Goal: Task Accomplishment & Management: Use online tool/utility

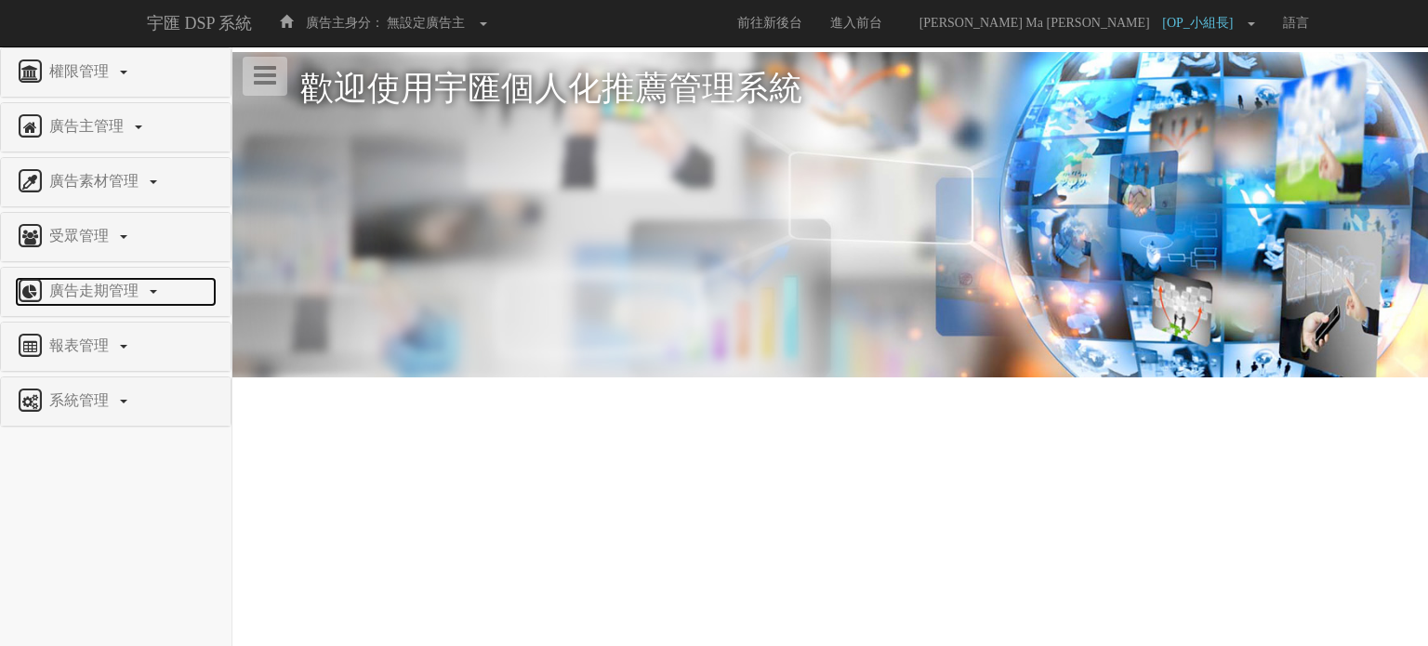
click at [100, 291] on span "廣告走期管理" at bounding box center [96, 291] width 103 height 16
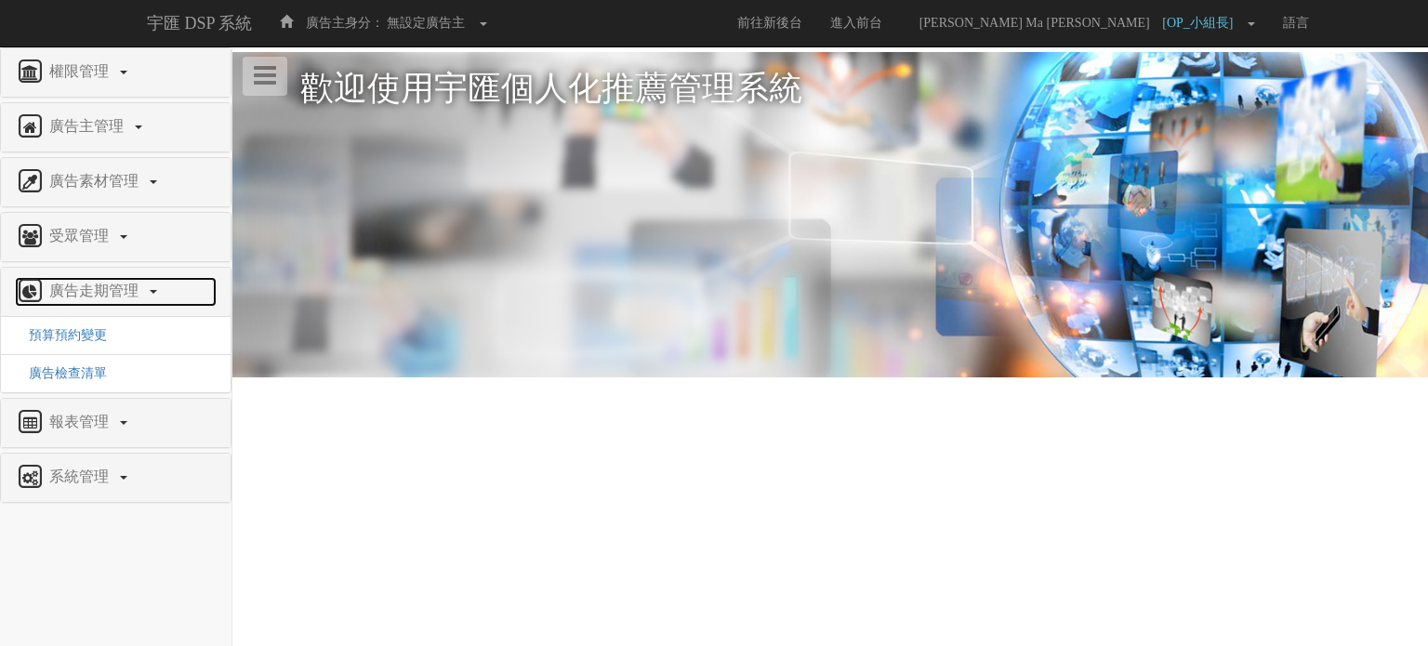
click at [100, 289] on span "廣告走期管理" at bounding box center [96, 291] width 103 height 16
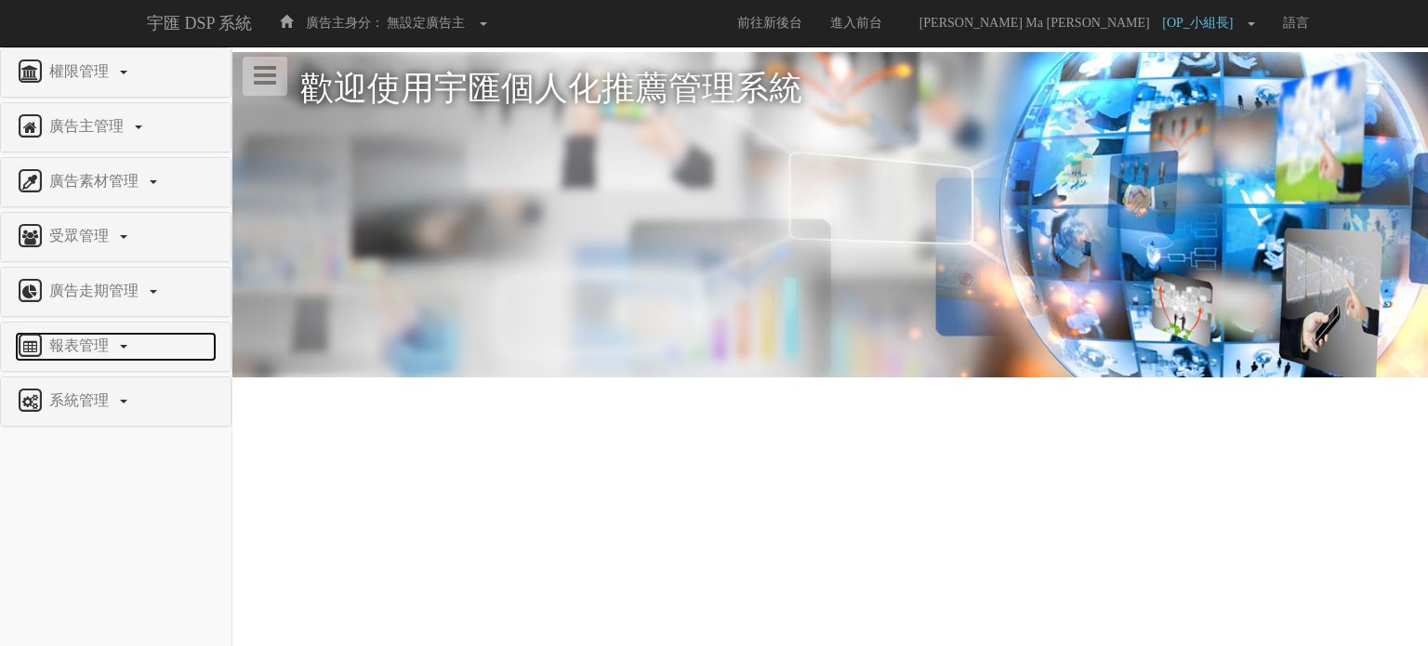
click at [116, 349] on span "報表管理" at bounding box center [81, 346] width 73 height 16
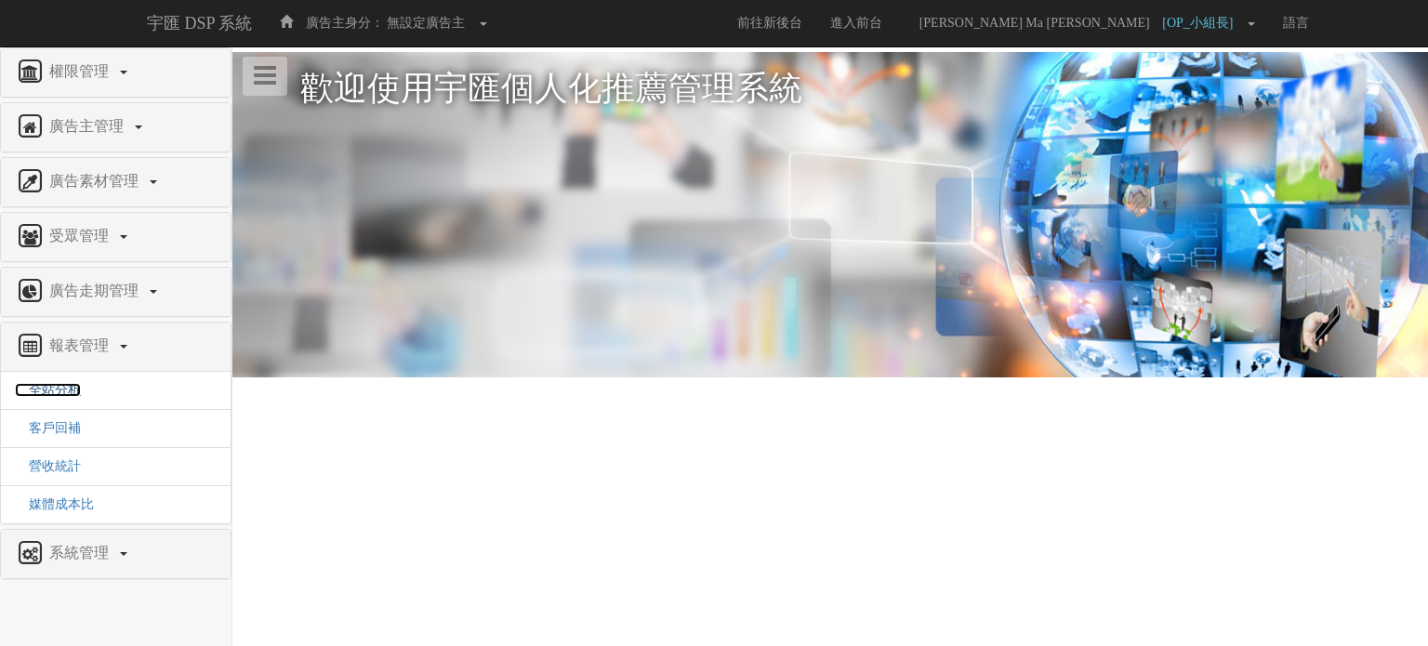
click at [59, 387] on span "全站分析" at bounding box center [48, 390] width 66 height 14
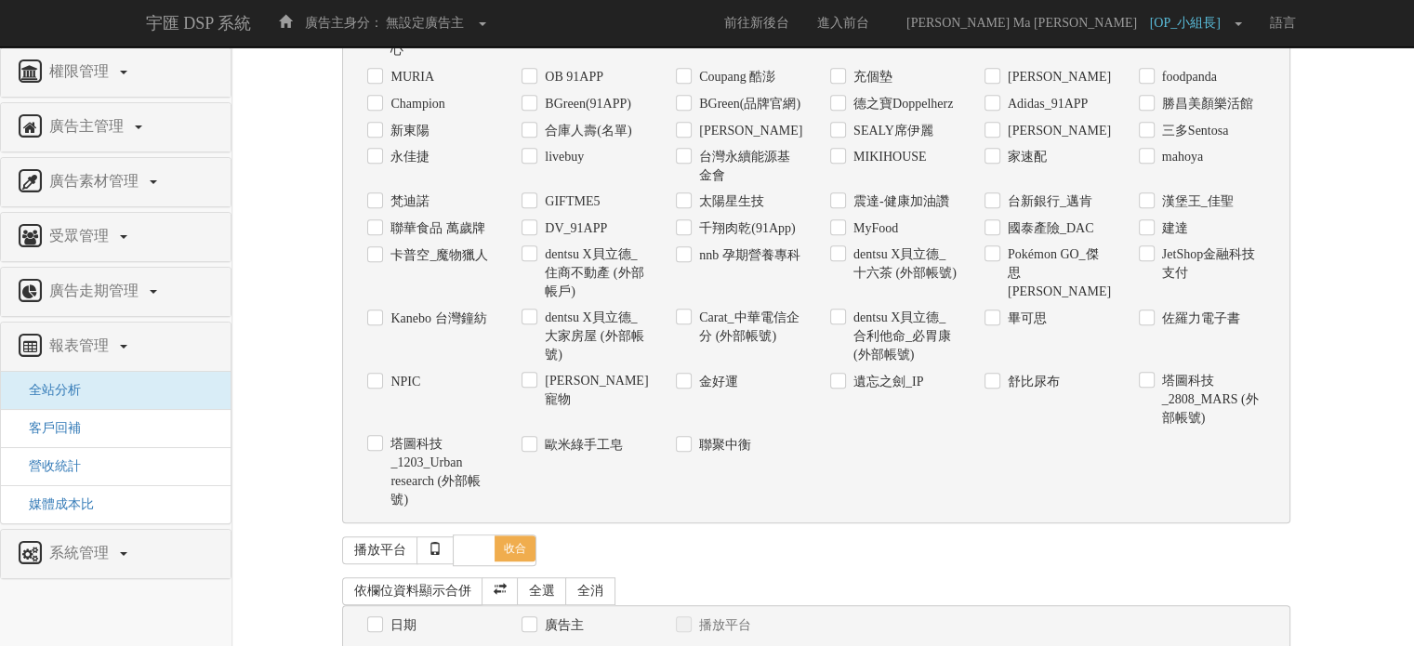
scroll to position [1283, 0]
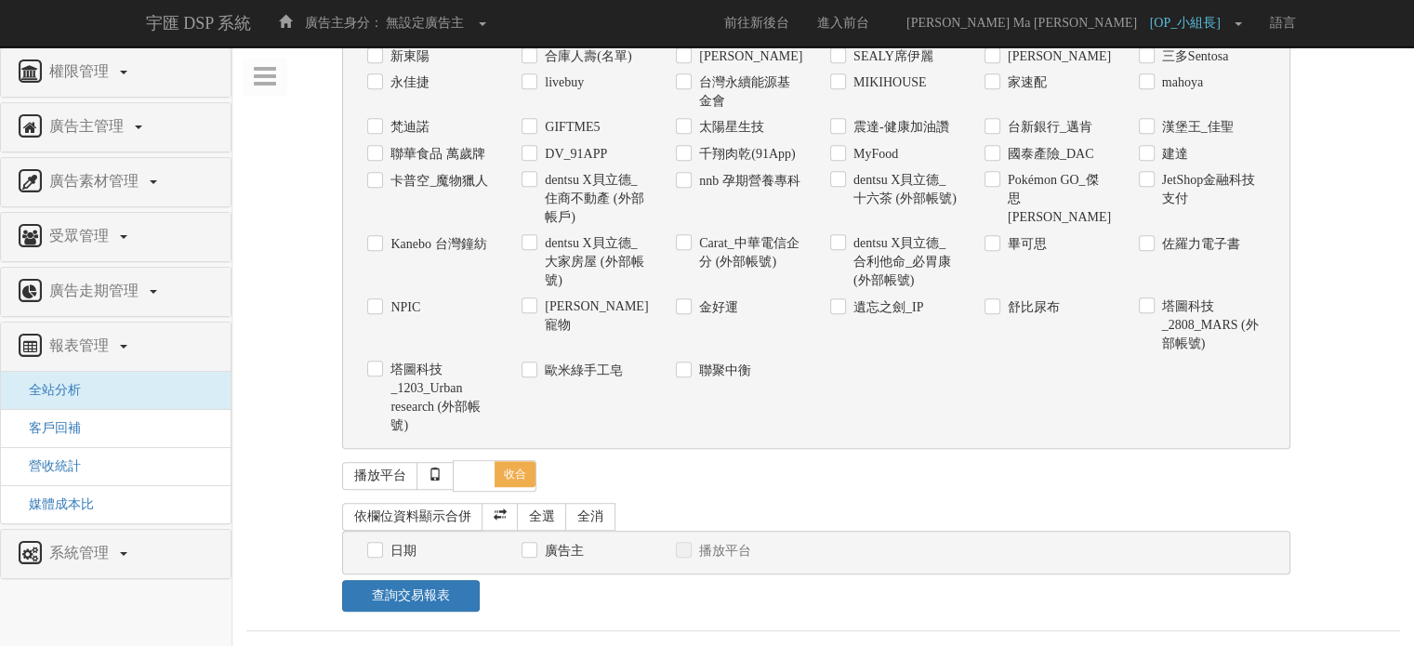
click at [1004, 305] on label "舒比尿布" at bounding box center [1031, 307] width 57 height 19
click at [997, 305] on input "舒比尿布" at bounding box center [991, 307] width 12 height 12
checkbox input "true"
click at [404, 590] on link "查詢交易報表" at bounding box center [410, 596] width 137 height 32
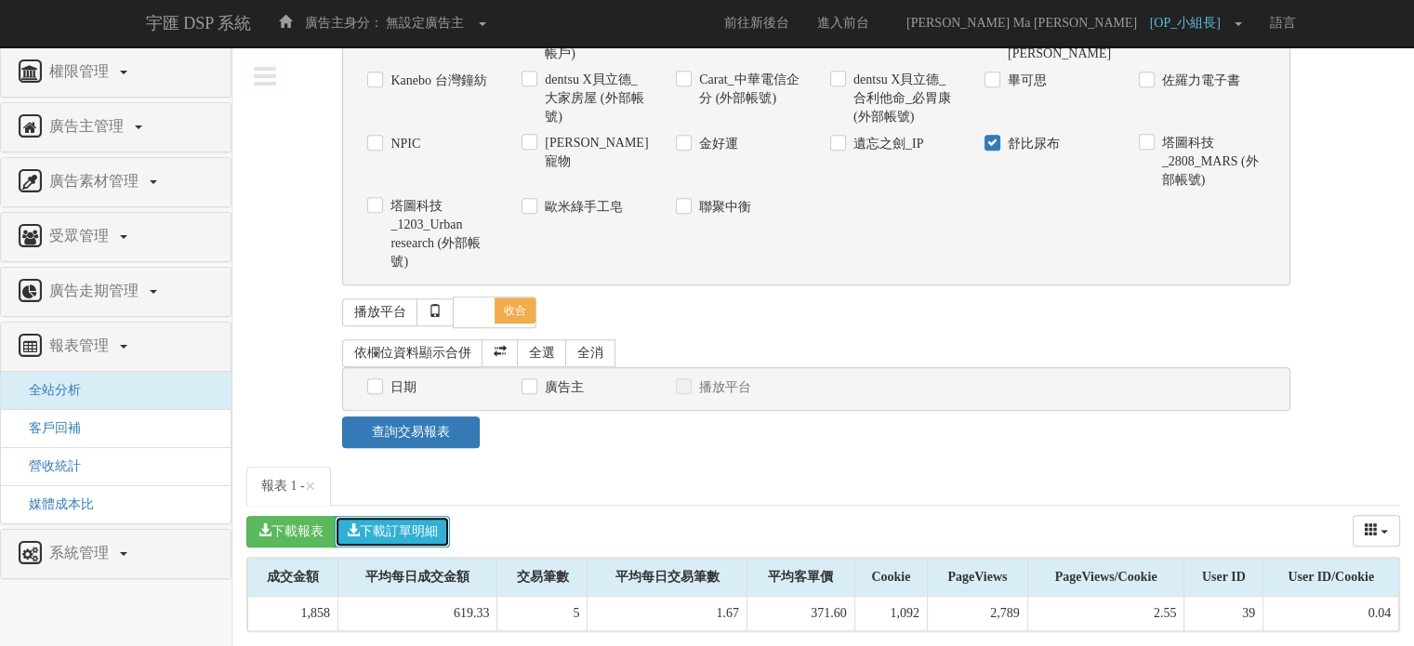
click at [432, 524] on button "下載訂單明細" at bounding box center [392, 532] width 115 height 32
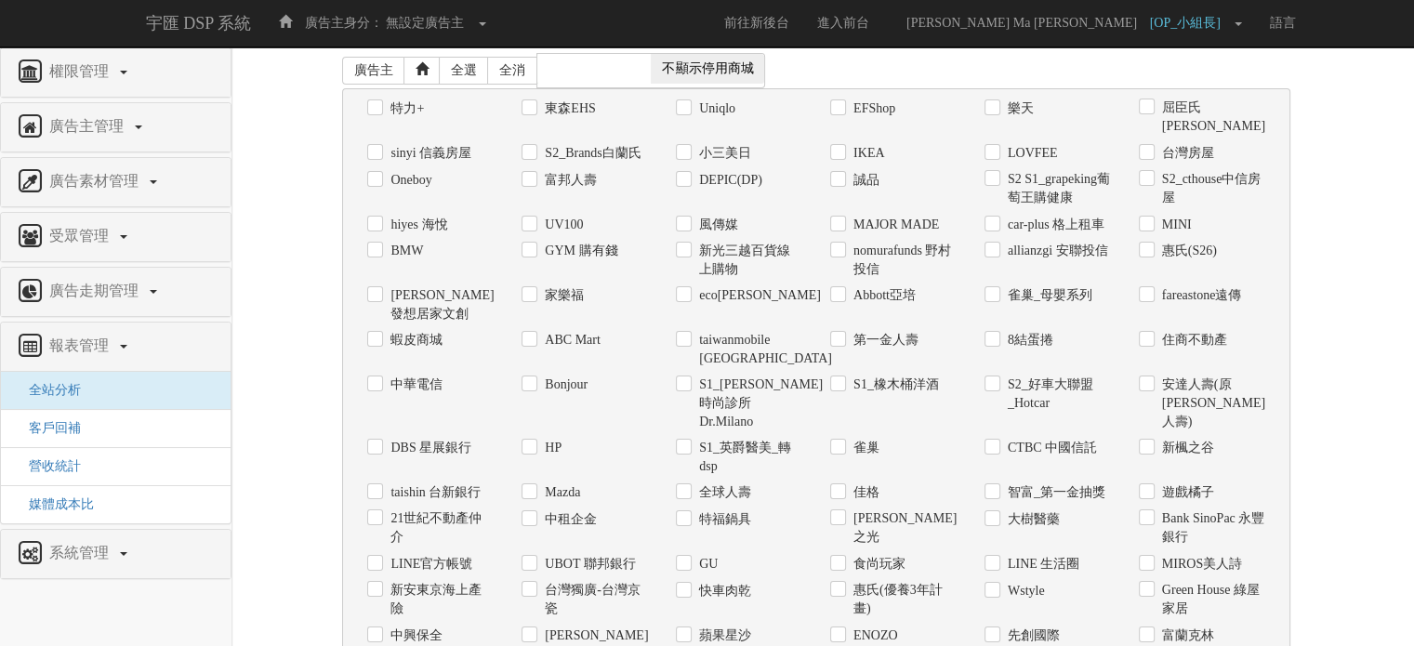
scroll to position [0, 0]
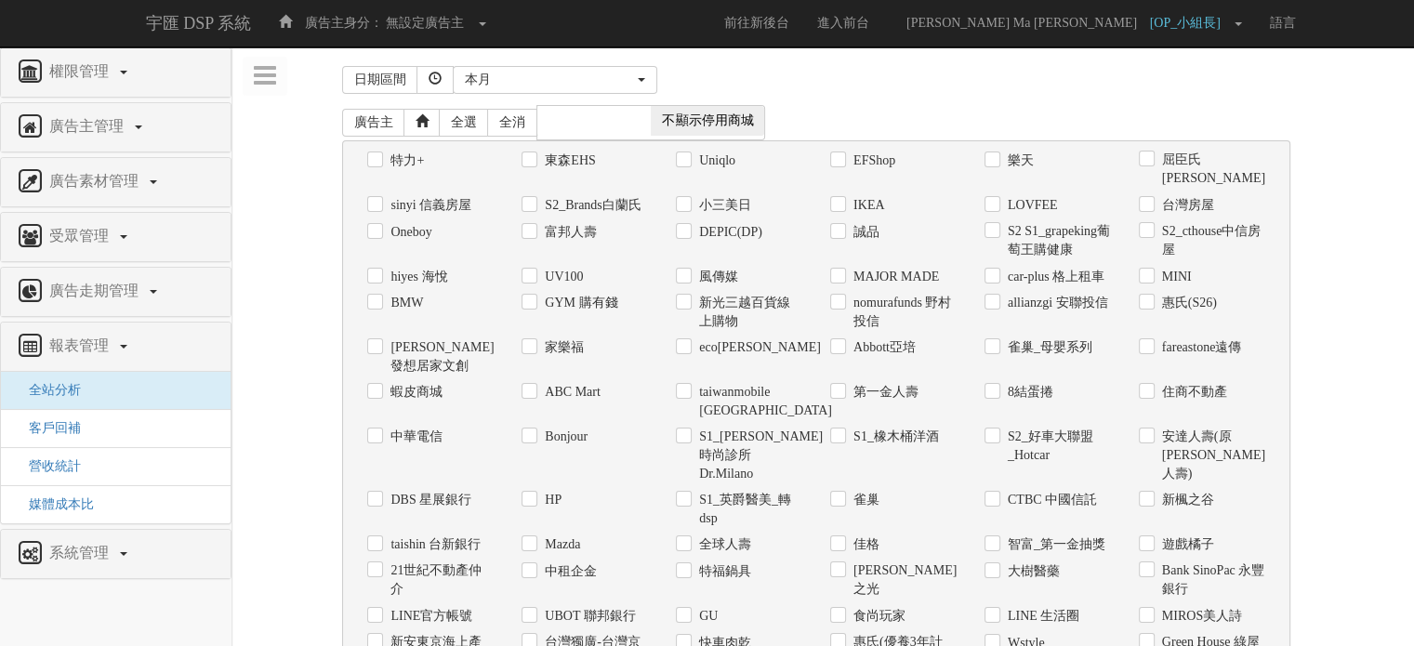
drag, startPoint x: 1362, startPoint y: 125, endPoint x: 1326, endPoint y: 144, distance: 41.2
click at [613, 81] on div "本月" at bounding box center [549, 80] width 169 height 19
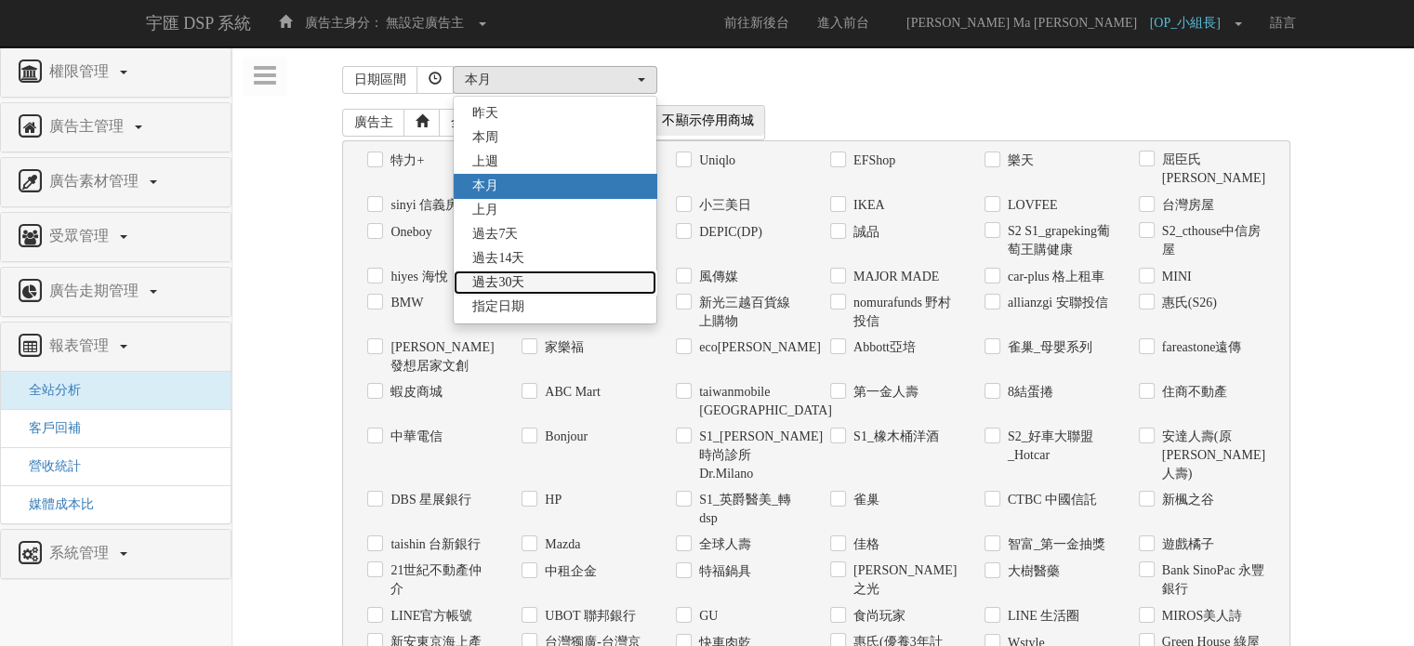
click at [537, 285] on link "過去30天" at bounding box center [555, 283] width 203 height 24
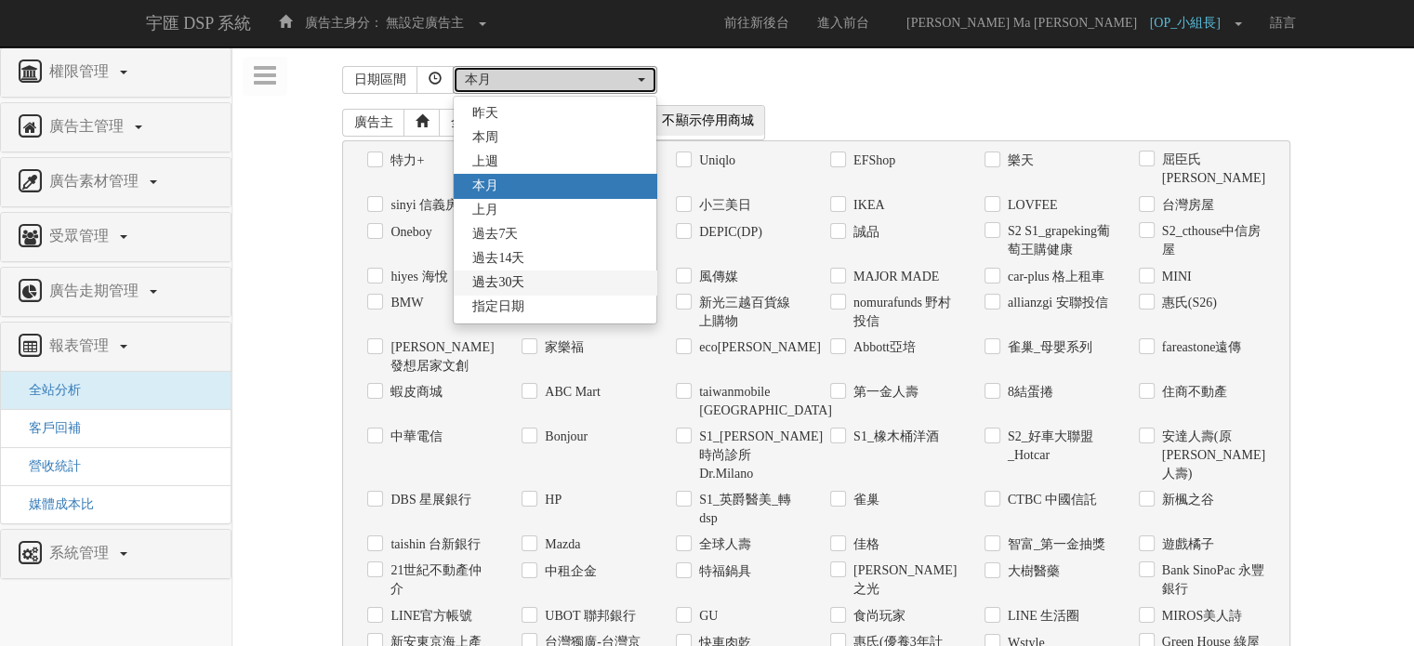
select select "Past30"
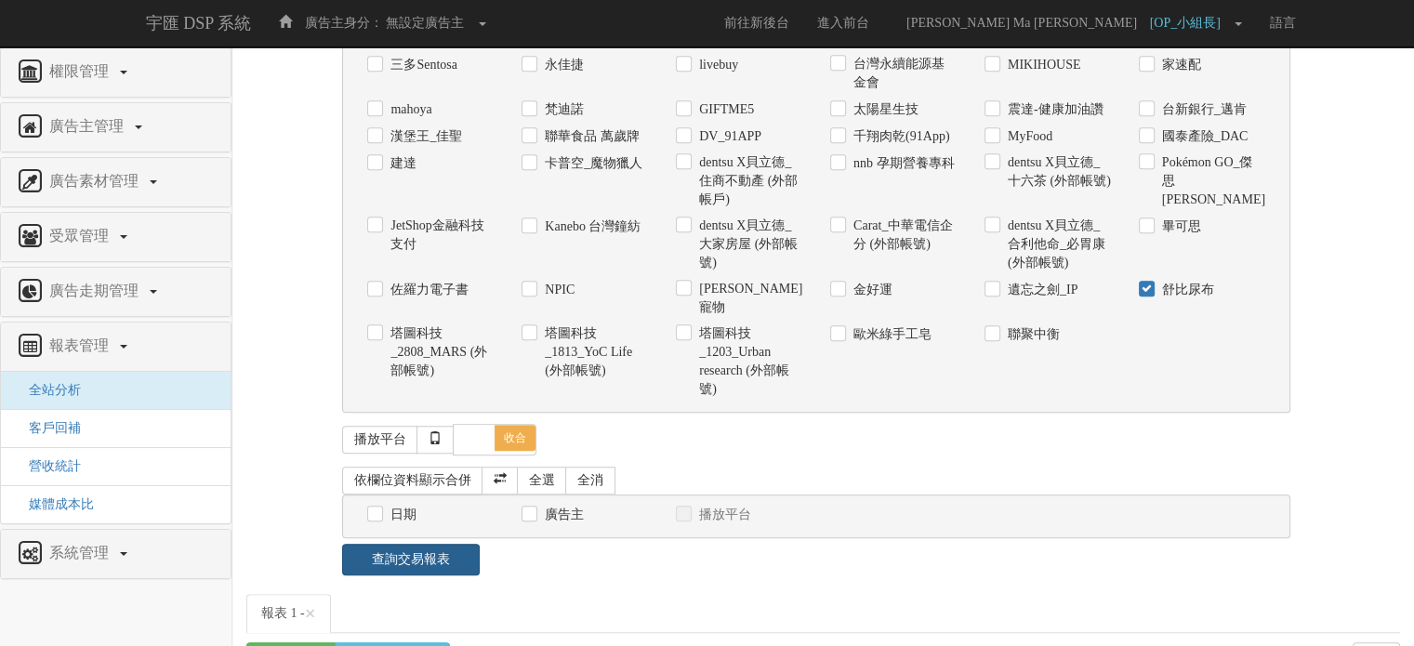
scroll to position [1568, 0]
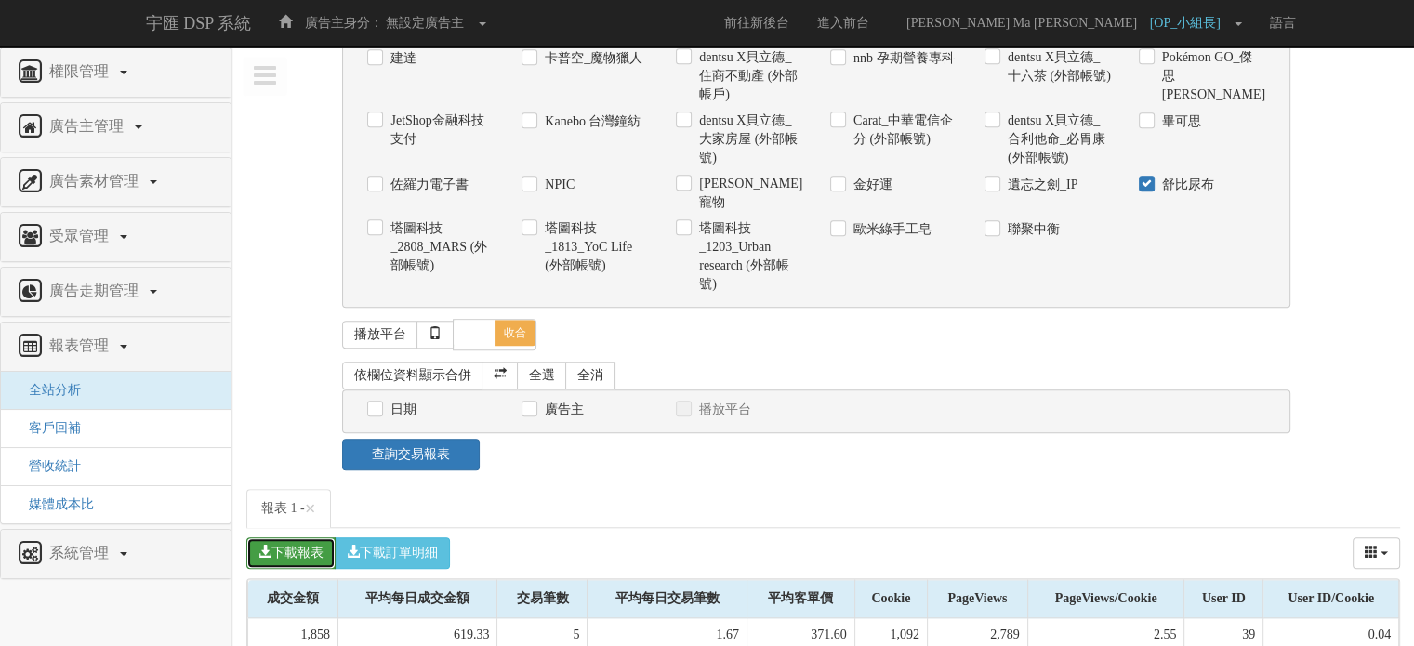
click at [293, 537] on button "下載報表" at bounding box center [290, 553] width 89 height 32
click at [428, 439] on link "查詢交易報表" at bounding box center [410, 455] width 137 height 32
click at [426, 537] on button "下載訂單明細" at bounding box center [392, 553] width 115 height 32
click at [418, 537] on button "下載訂單明細" at bounding box center [392, 553] width 115 height 32
